Goal: Transaction & Acquisition: Purchase product/service

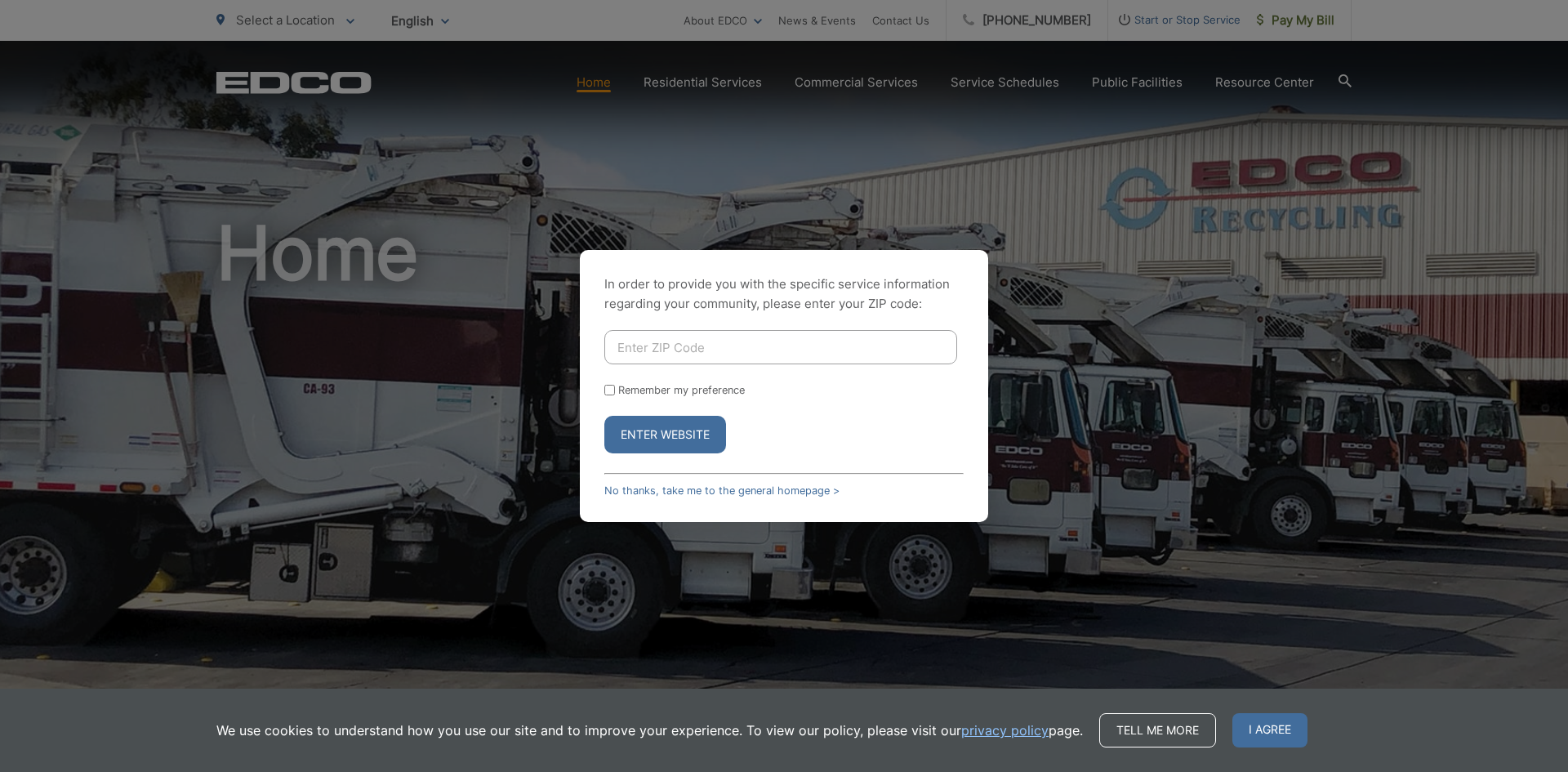
click at [714, 347] on input "Enter ZIP Code" at bounding box center [781, 346] width 353 height 34
type input "92024"
click at [690, 426] on button "Enter Website" at bounding box center [665, 434] width 122 height 38
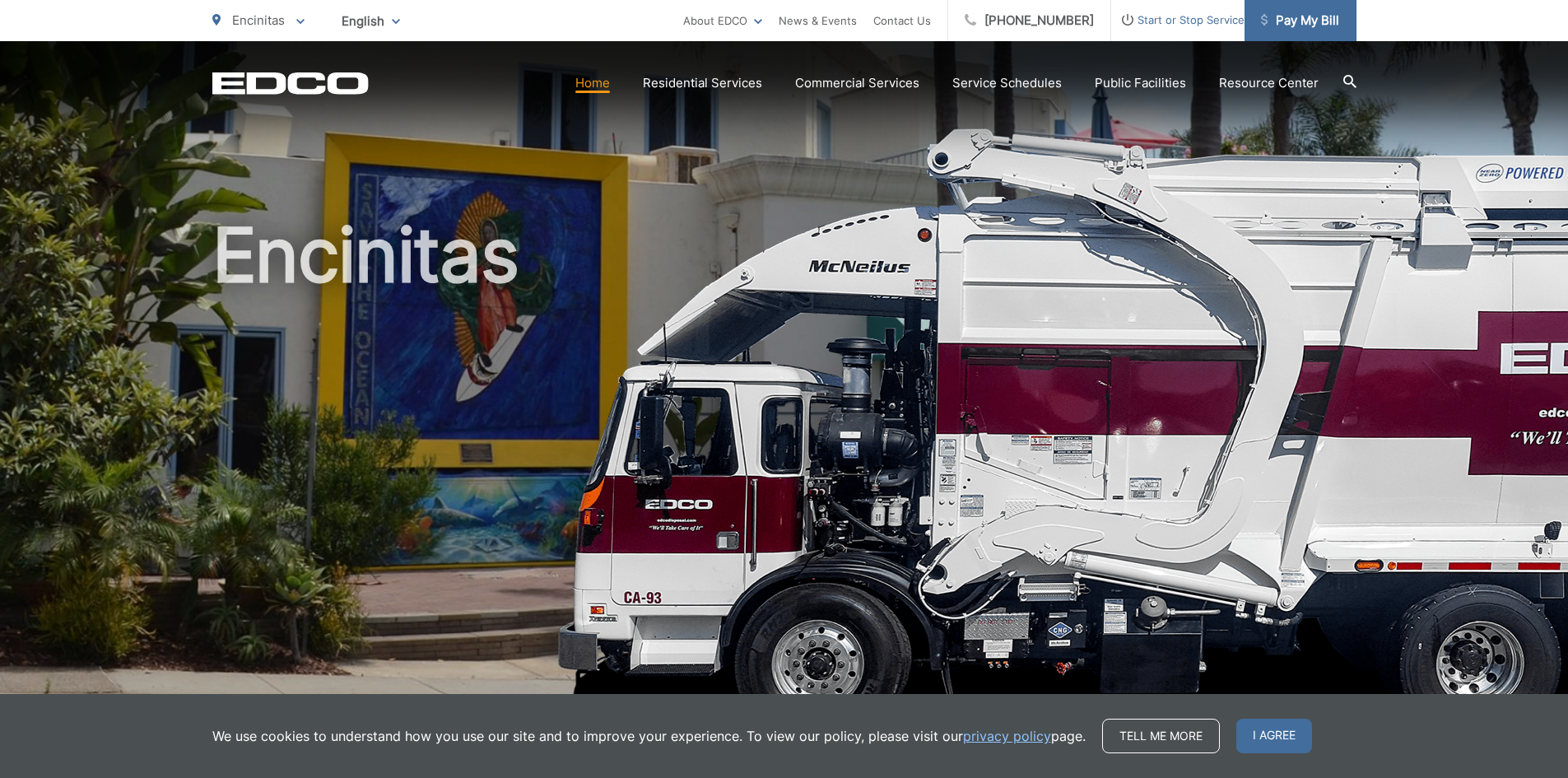
click at [1305, 22] on span "Pay My Bill" at bounding box center [1300, 21] width 79 height 20
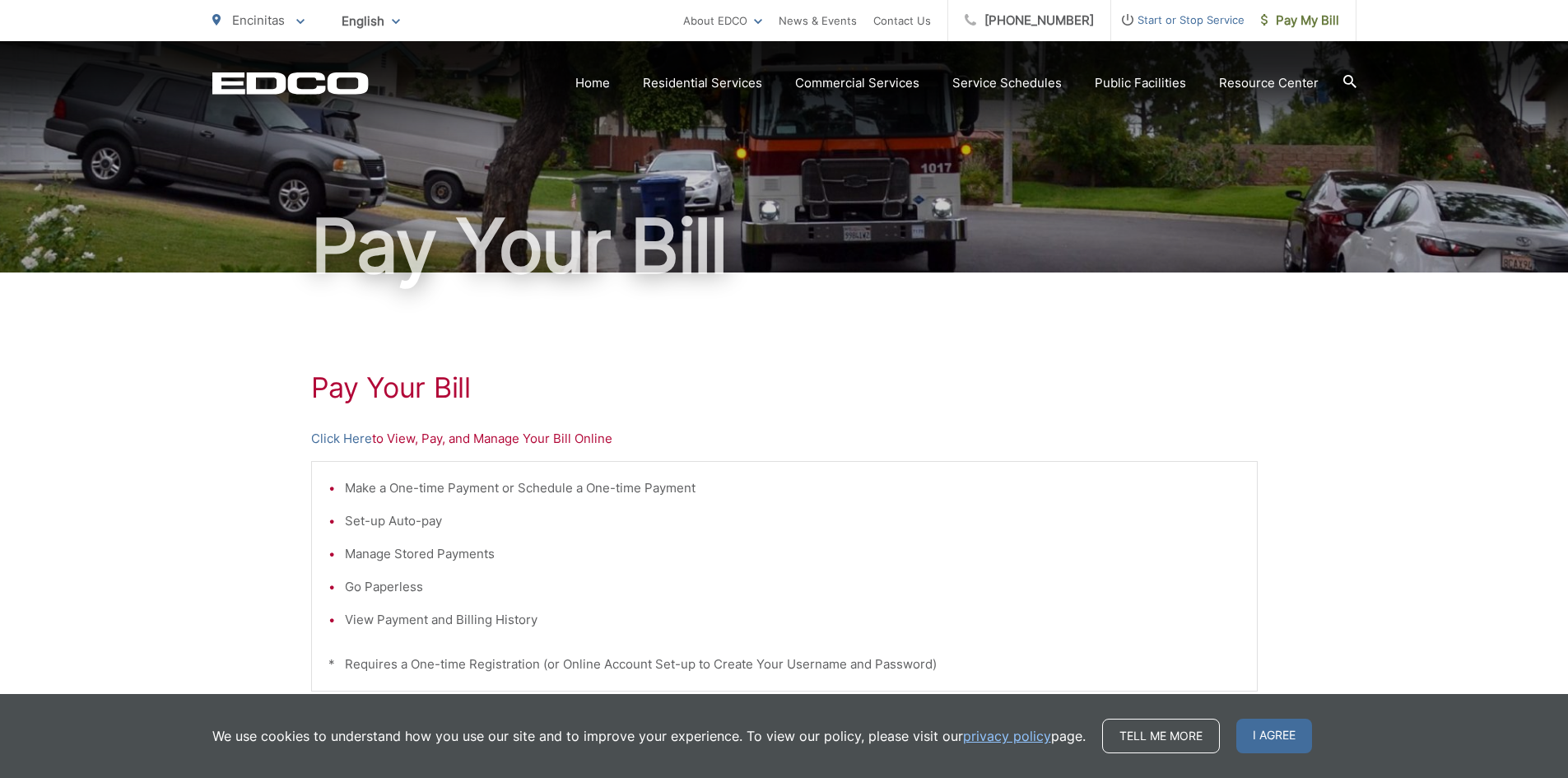
scroll to position [165, 0]
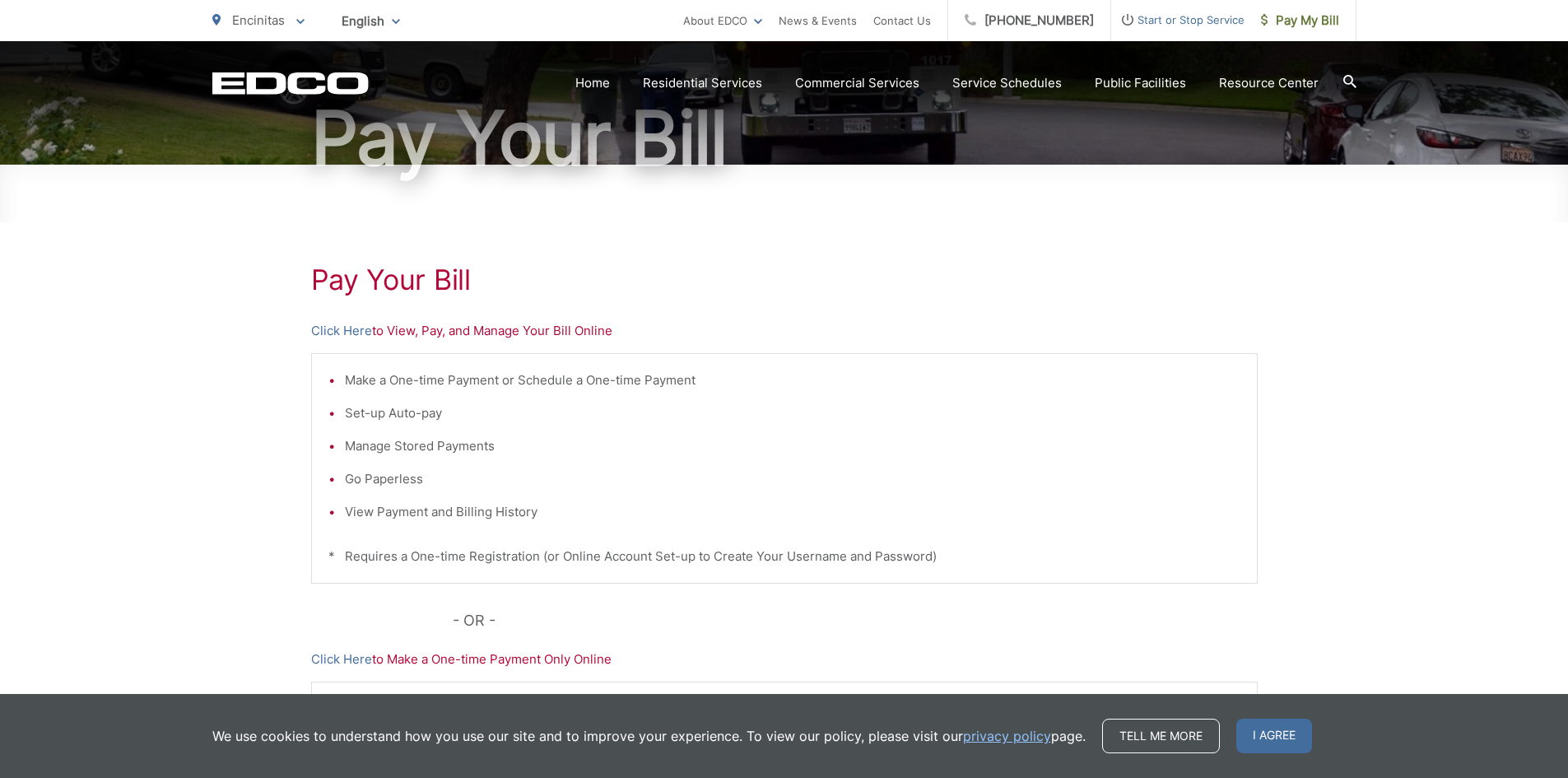
click at [449, 335] on p "Click Here to View, Pay, and Manage Your Bill Online" at bounding box center [784, 331] width 946 height 20
click at [352, 331] on link "Click Here" at bounding box center [342, 331] width 61 height 20
